Goal: Navigation & Orientation: Go to known website

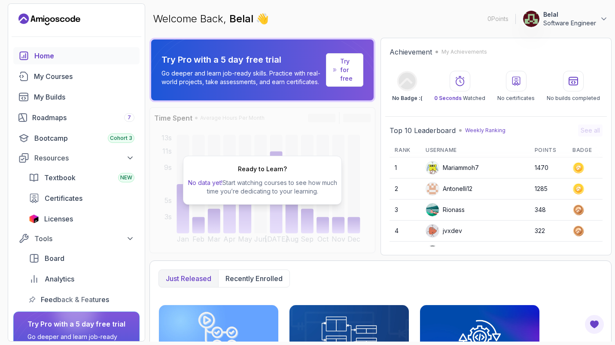
click at [570, 19] on p "Software Engineer" at bounding box center [569, 23] width 53 height 9
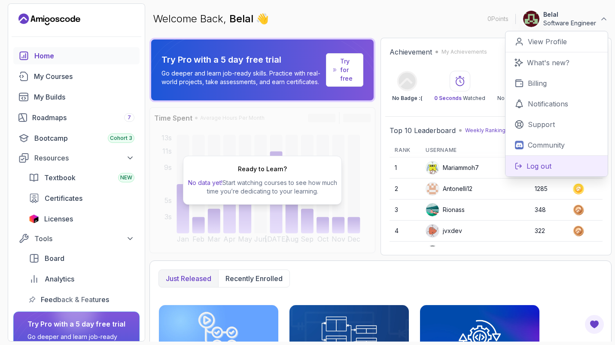
click at [528, 164] on p "Log out" at bounding box center [539, 166] width 25 height 10
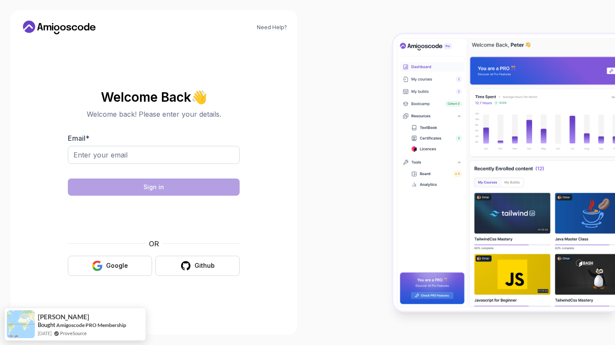
click at [429, 104] on body "Need Help? Welcome Back 👋 Welcome back! Please enter your details. Email * Sign…" at bounding box center [307, 172] width 615 height 345
click at [62, 34] on div "Need Help? Welcome Back 👋 Welcome back! Please enter your details. Email * Sign…" at bounding box center [153, 172] width 287 height 325
click at [66, 27] on icon at bounding box center [59, 28] width 77 height 14
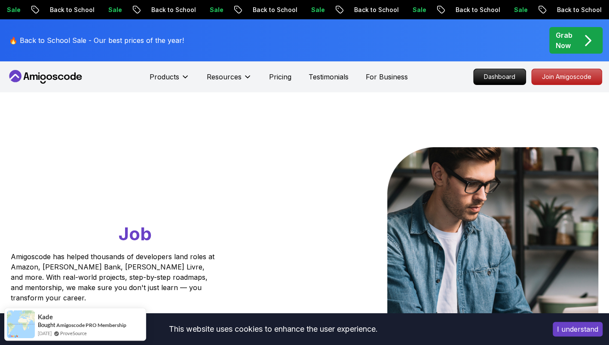
click at [576, 325] on button "I understand" at bounding box center [577, 329] width 50 height 15
